Goal: Task Accomplishment & Management: Manage account settings

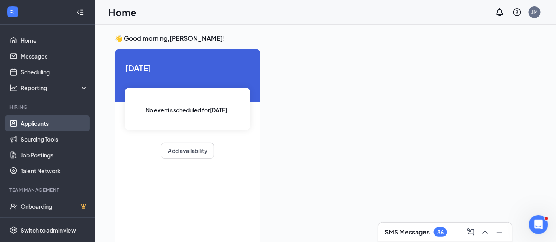
click at [45, 121] on link "Applicants" at bounding box center [55, 123] width 68 height 16
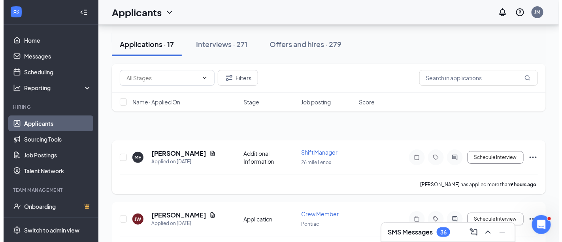
scroll to position [44, 0]
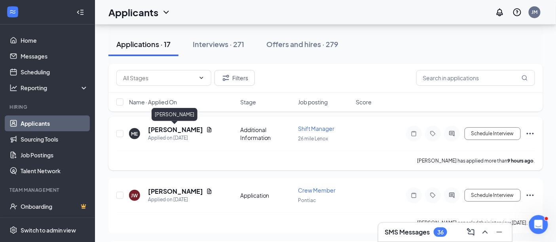
click at [189, 130] on h5 "[PERSON_NAME]" at bounding box center [175, 129] width 55 height 9
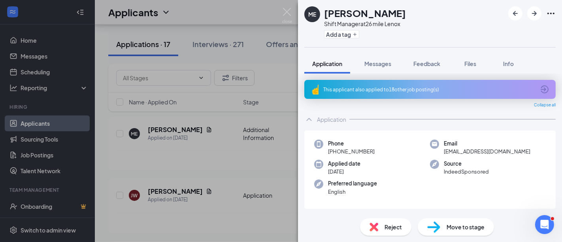
click at [392, 225] on span "Reject" at bounding box center [393, 227] width 17 height 9
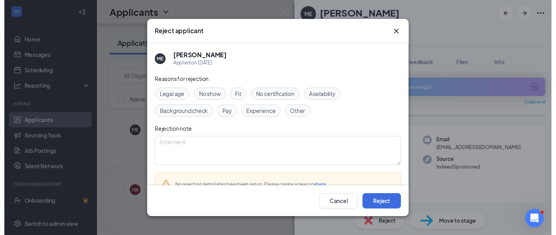
scroll to position [49, 0]
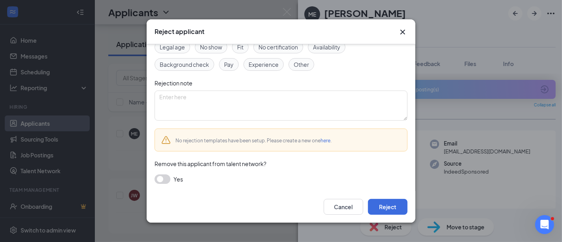
drag, startPoint x: 159, startPoint y: 179, endPoint x: 164, endPoint y: 174, distance: 7.3
click at [159, 179] on button "button" at bounding box center [163, 178] width 16 height 9
click at [194, 111] on textarea at bounding box center [281, 106] width 253 height 30
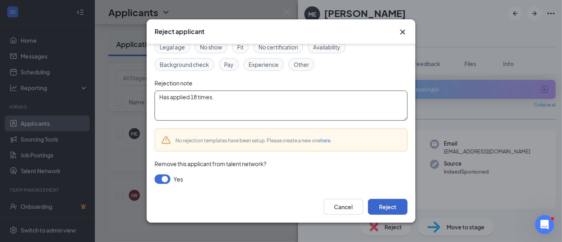
type textarea "Has applied 18 times."
click at [399, 208] on button "Reject" at bounding box center [388, 207] width 40 height 16
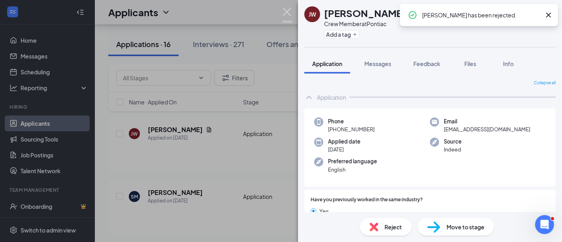
click at [289, 12] on img at bounding box center [287, 15] width 10 height 15
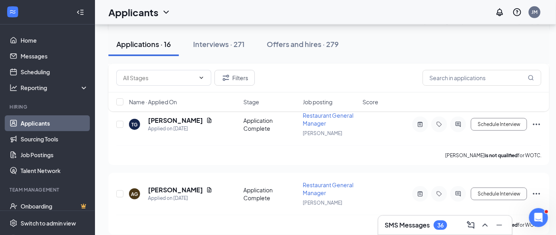
scroll to position [176, 0]
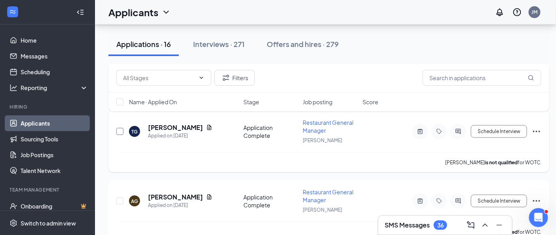
click at [119, 130] on input "checkbox" at bounding box center [119, 131] width 7 height 7
checkbox input "true"
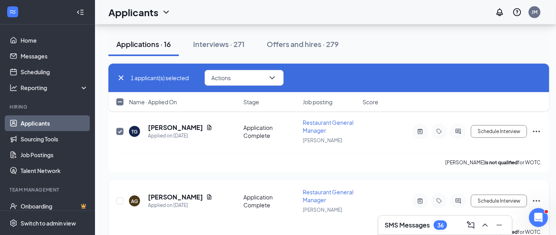
click at [119, 202] on div at bounding box center [120, 201] width 8 height 26
click at [120, 198] on input "checkbox" at bounding box center [119, 201] width 7 height 7
checkbox input "true"
click at [236, 76] on button "Actions" at bounding box center [243, 78] width 79 height 16
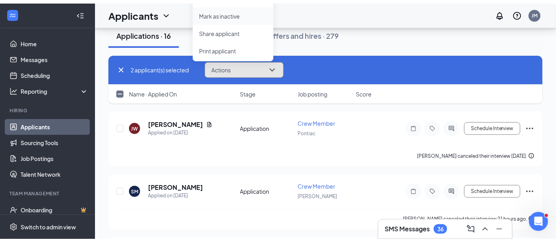
scroll to position [0, 0]
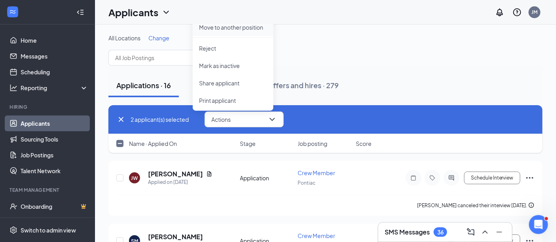
click at [216, 27] on p "Move to another position" at bounding box center [233, 27] width 68 height 8
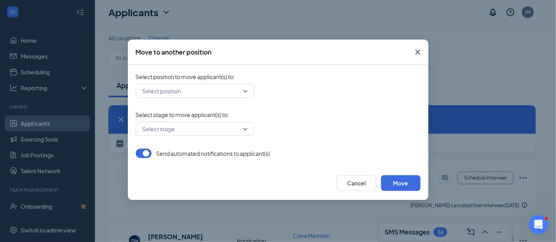
click at [189, 131] on input "search" at bounding box center [192, 128] width 104 height 13
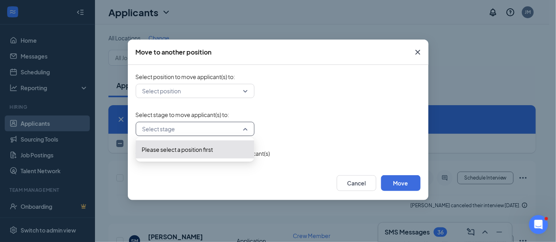
click at [185, 132] on input "search" at bounding box center [192, 128] width 104 height 13
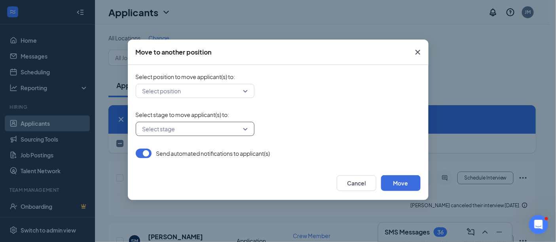
click at [182, 96] on input "search" at bounding box center [192, 90] width 104 height 13
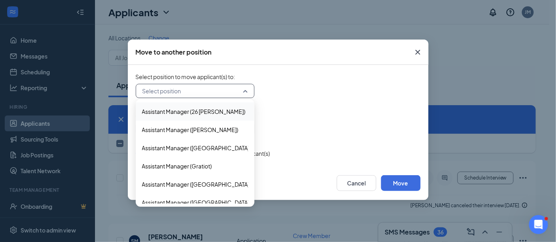
click at [334, 112] on span "Select stage to move applicant(s) to :" at bounding box center [278, 115] width 285 height 8
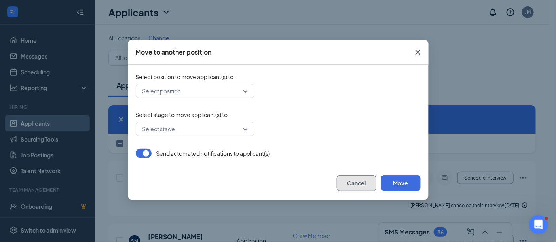
click at [355, 181] on button "Cancel" at bounding box center [357, 183] width 40 height 16
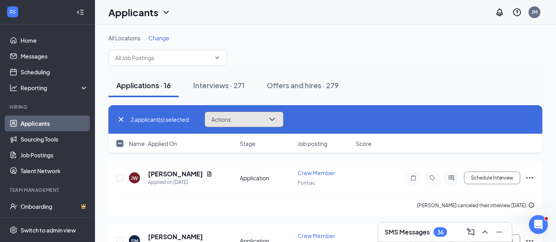
click at [252, 123] on button "Actions" at bounding box center [243, 120] width 79 height 16
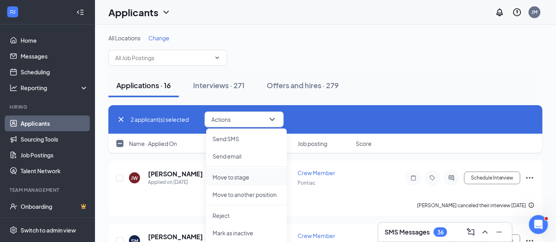
click at [244, 176] on p "Move to stage" at bounding box center [246, 177] width 68 height 8
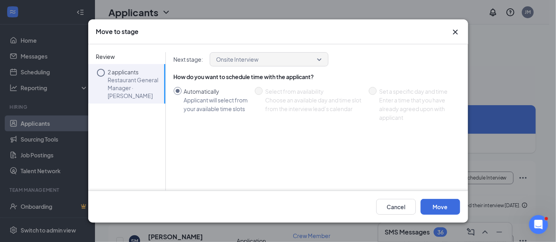
click at [100, 68] on icon "Circle" at bounding box center [100, 72] width 9 height 9
click at [393, 205] on button "Cancel" at bounding box center [396, 207] width 40 height 16
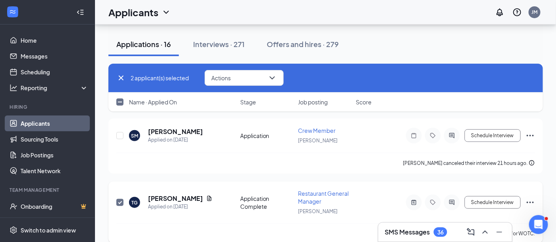
scroll to position [132, 0]
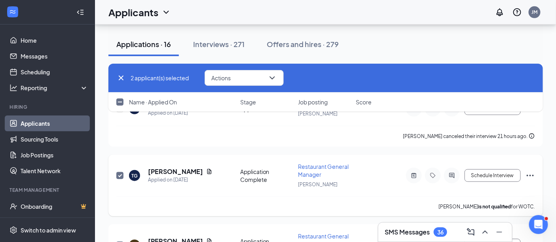
click at [531, 176] on icon "Ellipses" at bounding box center [529, 175] width 9 height 9
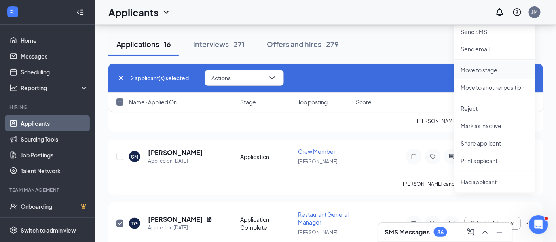
scroll to position [88, 0]
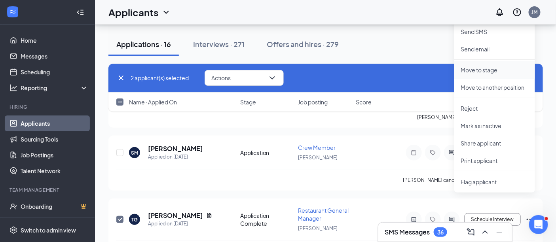
click at [482, 70] on p "Move to stage" at bounding box center [494, 70] width 68 height 8
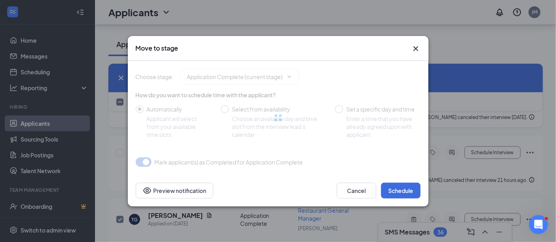
type input "Onsite Interview (next stage)"
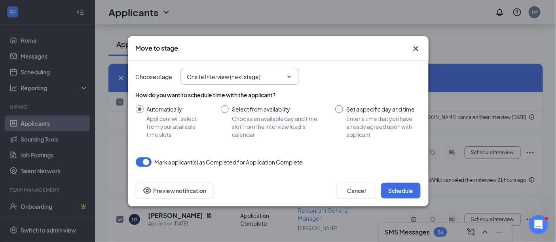
click at [238, 81] on span "Onsite Interview (next stage)" at bounding box center [239, 77] width 119 height 16
click at [286, 77] on icon "ChevronDown" at bounding box center [289, 77] width 6 height 6
click at [227, 108] on input "Select from availability Choose an available day and time slot from the intervi…" at bounding box center [270, 121] width 99 height 33
radio input "true"
radio input "false"
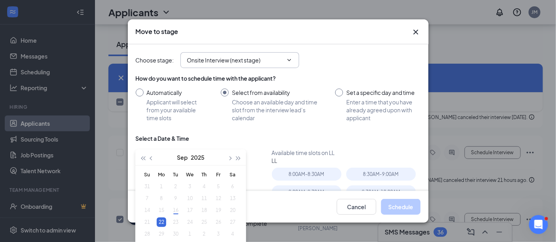
click at [250, 64] on input "Onsite Interview (next stage)" at bounding box center [235, 60] width 96 height 9
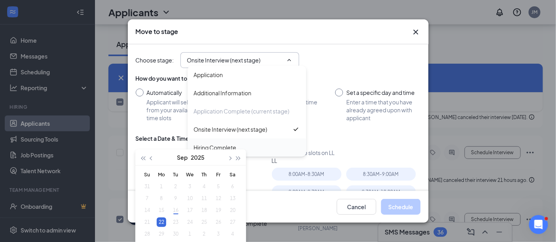
click at [222, 146] on div "Hiring Complete" at bounding box center [215, 147] width 43 height 9
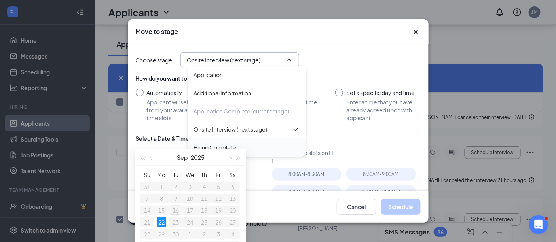
type input "Hiring Complete"
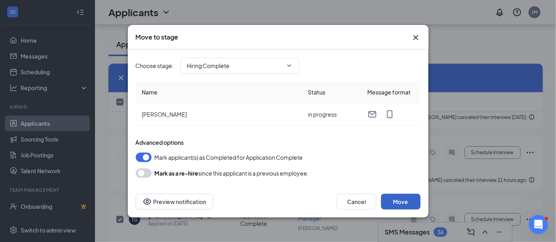
click at [403, 201] on button "Move" at bounding box center [401, 202] width 40 height 16
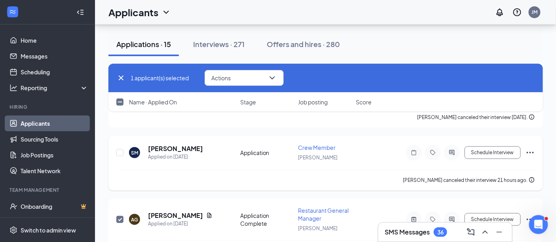
checkbox input "false"
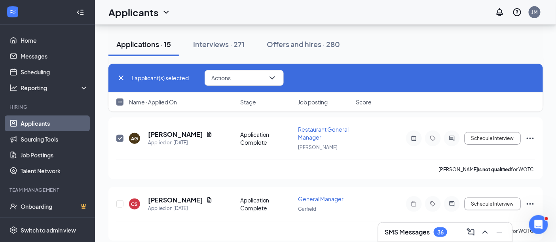
scroll to position [176, 0]
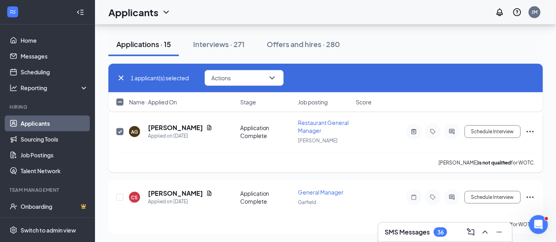
click at [531, 131] on icon "Ellipses" at bounding box center [529, 131] width 9 height 9
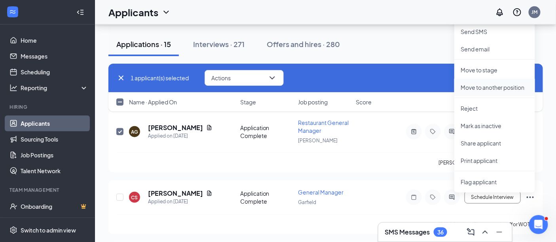
scroll to position [132, 0]
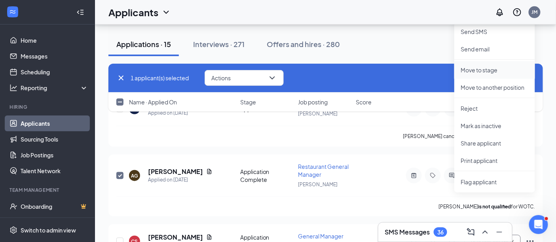
click at [473, 67] on p "Move to stage" at bounding box center [494, 70] width 68 height 8
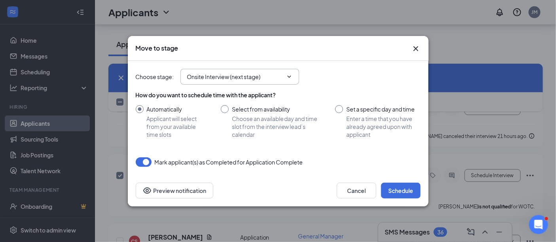
click at [213, 76] on input "Onsite Interview (next stage)" at bounding box center [235, 76] width 96 height 9
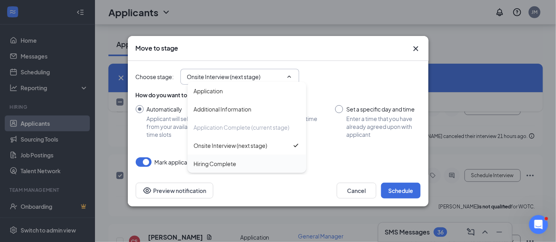
click at [222, 163] on div "Hiring Complete" at bounding box center [215, 163] width 43 height 9
type input "Hiring Complete"
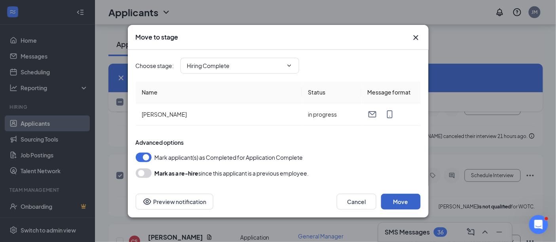
click at [397, 201] on button "Move" at bounding box center [401, 202] width 40 height 16
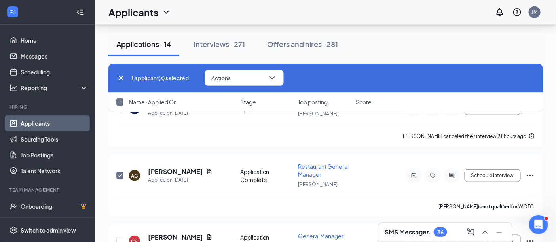
checkbox input "false"
